Goal: Task Accomplishment & Management: Manage account settings

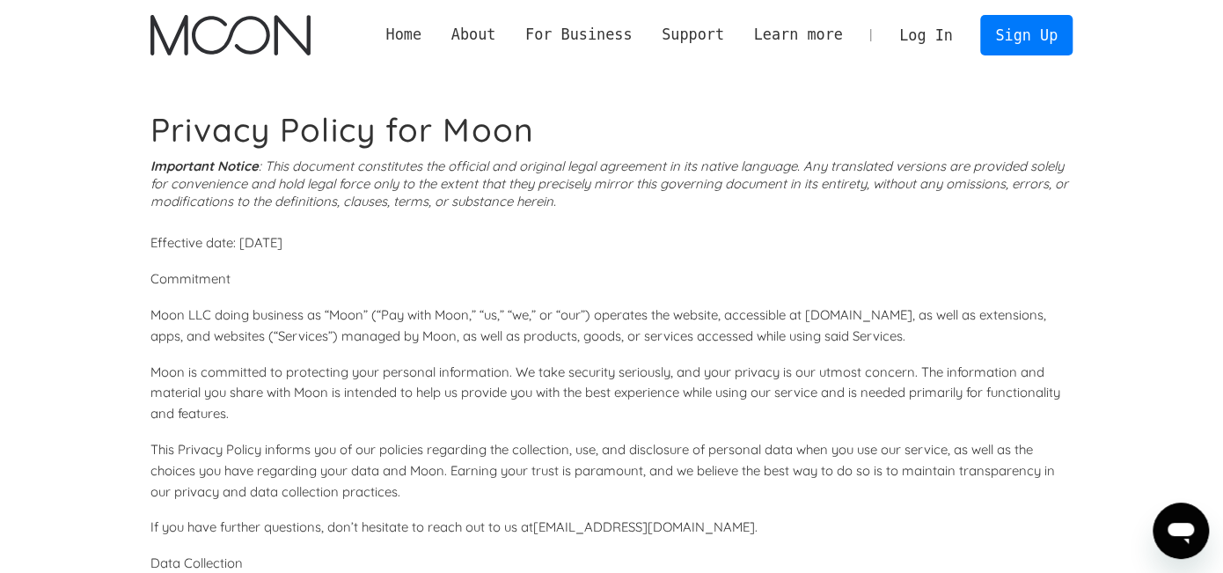
click at [424, 32] on link "Home" at bounding box center [403, 35] width 65 height 22
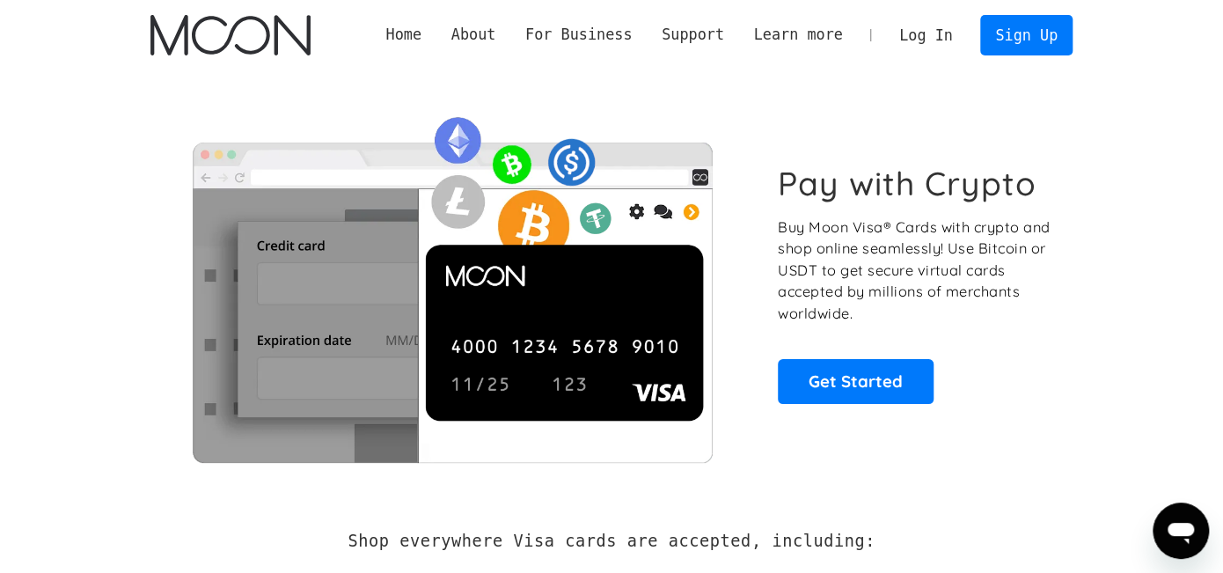
click at [935, 35] on link "Log In" at bounding box center [925, 35] width 83 height 39
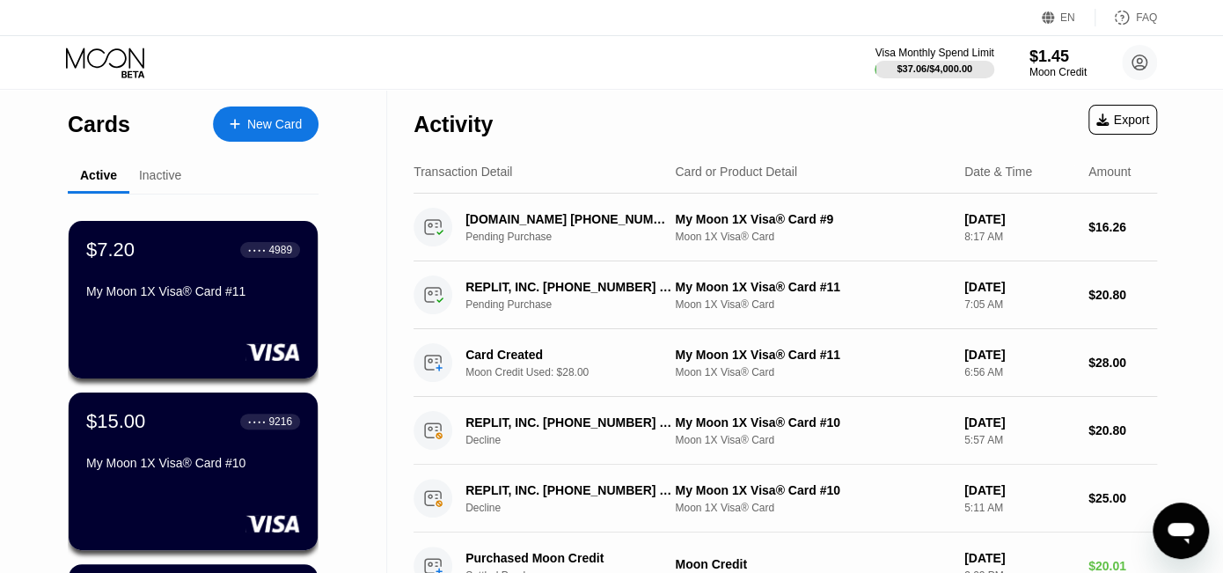
scroll to position [98, 0]
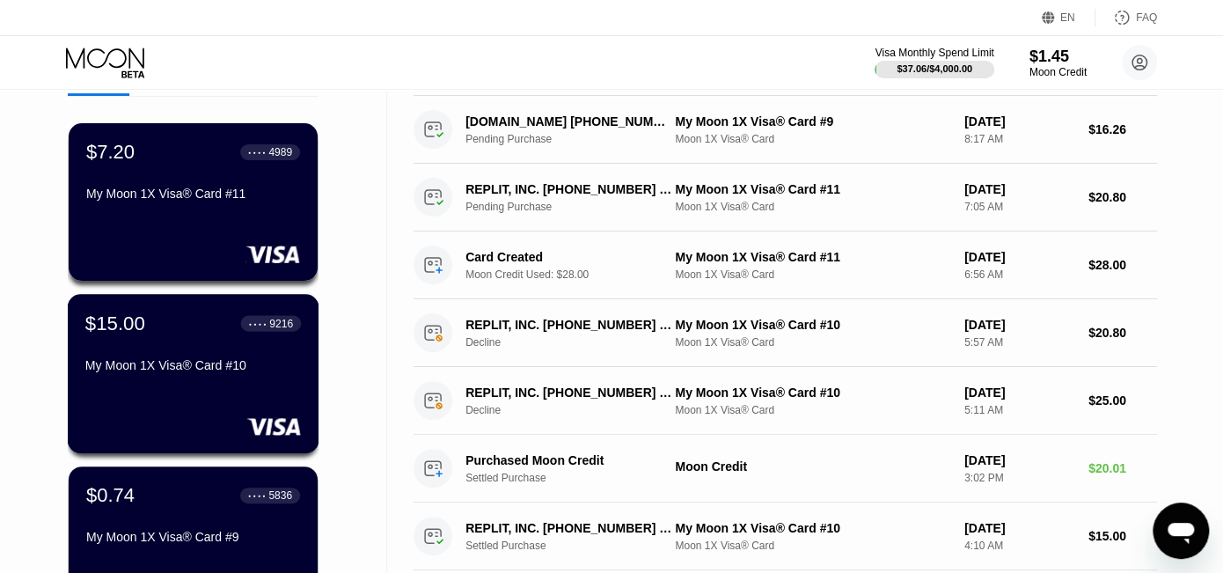
click at [182, 344] on div "$15.00 ● ● ● ● 9216 My Moon 1X Visa® Card #10" at bounding box center [193, 346] width 216 height 68
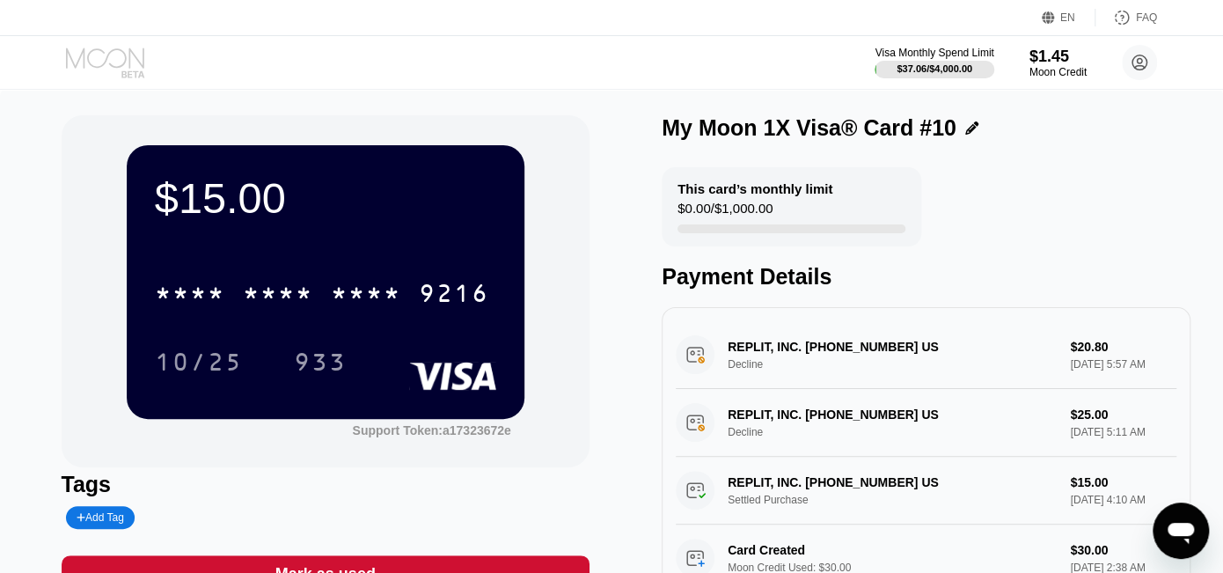
click at [98, 50] on icon at bounding box center [107, 63] width 82 height 31
